Goal: Task Accomplishment & Management: Use online tool/utility

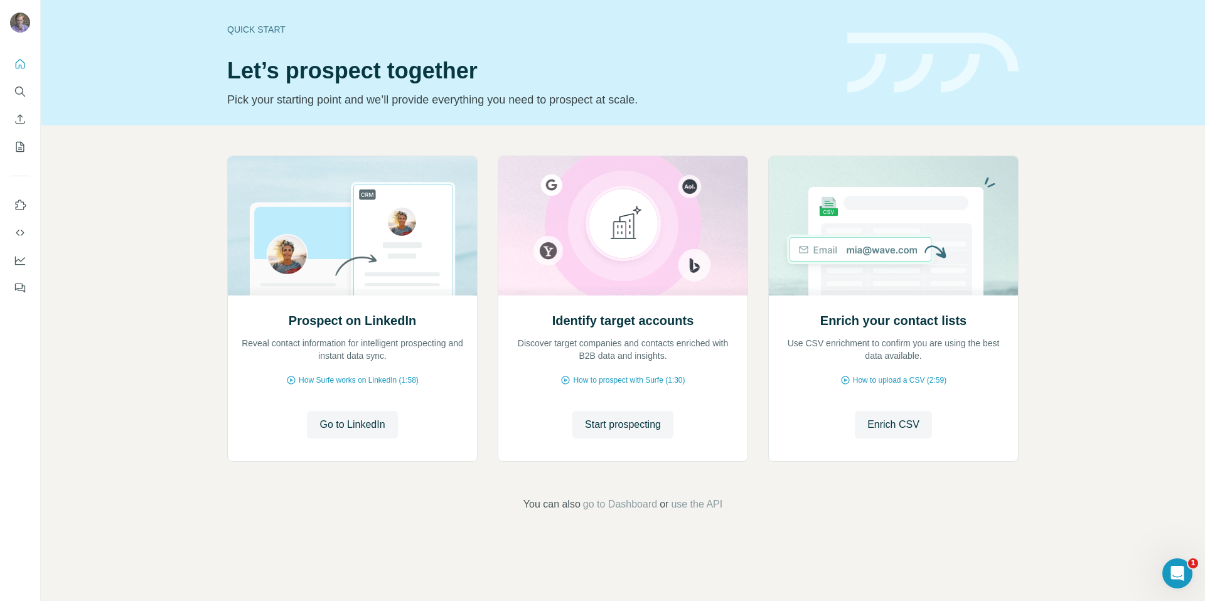
click at [631, 530] on div "Prospect on LinkedIn Reveal contact information for intelligent prospecting and…" at bounding box center [623, 333] width 1164 height 417
click at [17, 261] on icon "Dashboard" at bounding box center [20, 260] width 13 height 13
